Goal: Navigation & Orientation: Find specific page/section

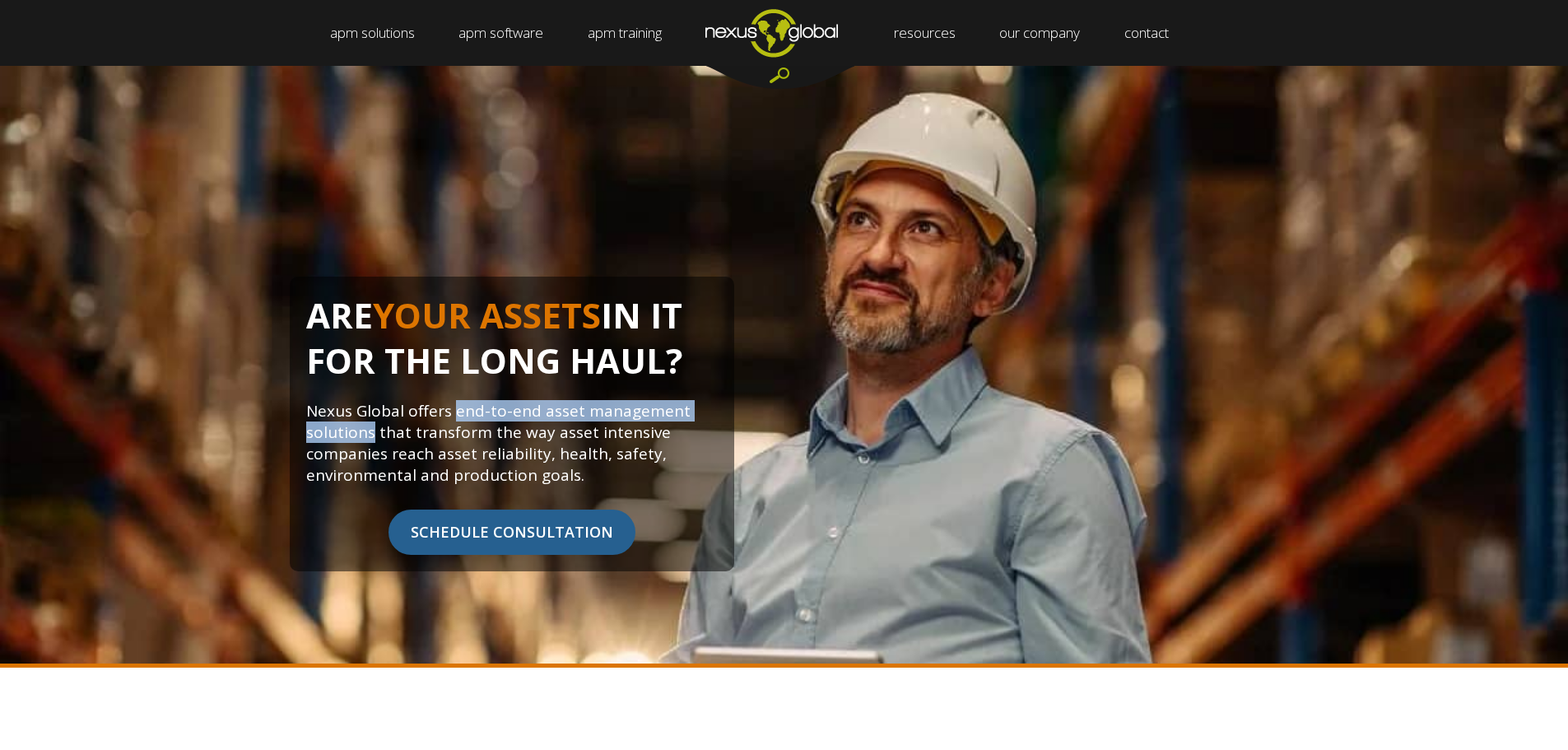
drag, startPoint x: 453, startPoint y: 411, endPoint x: 370, endPoint y: 438, distance: 87.3
click at [370, 438] on p "Nexus Global offers end-to-end asset management solutions that transform the wa…" at bounding box center [512, 443] width 412 height 86
copy p "end-to-end asset management solutions"
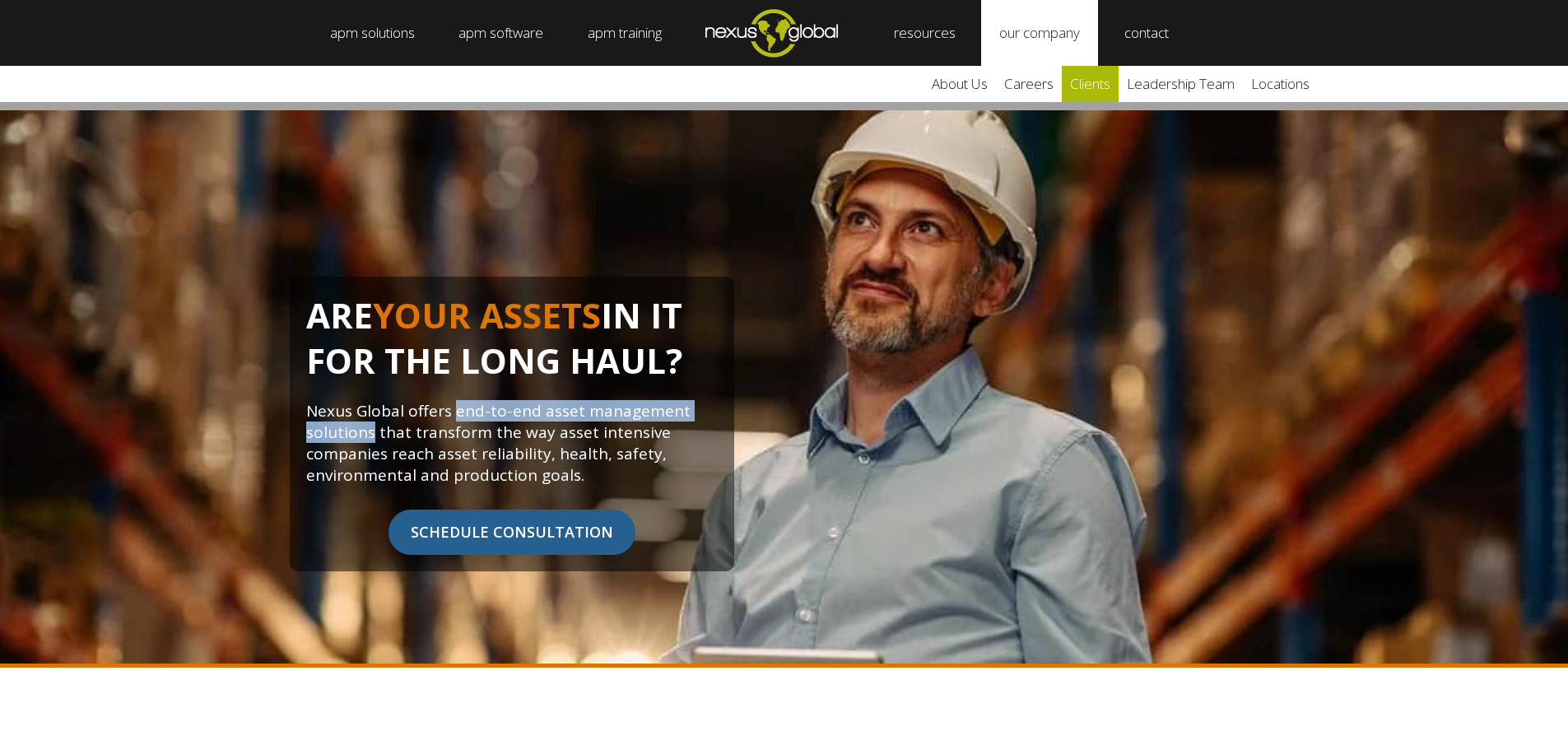
click at [1097, 78] on link "clients" at bounding box center [1089, 84] width 57 height 36
